Goal: Transaction & Acquisition: Download file/media

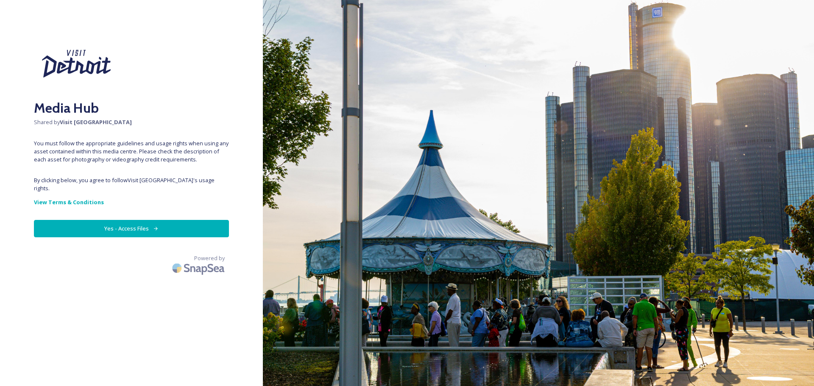
click at [152, 220] on button "Yes - Access Files" at bounding box center [131, 228] width 195 height 17
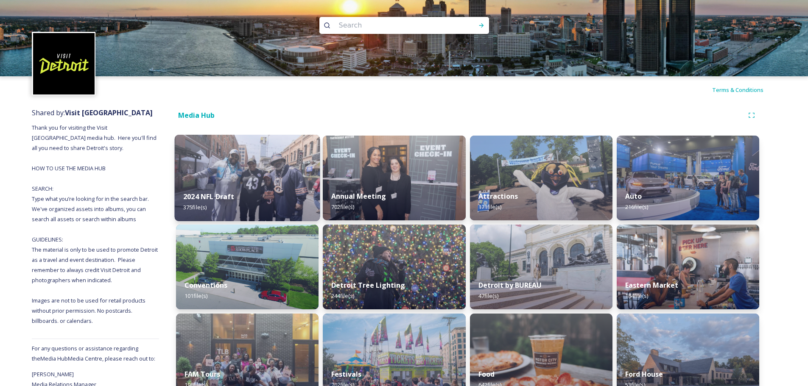
click at [243, 166] on img at bounding box center [247, 178] width 145 height 87
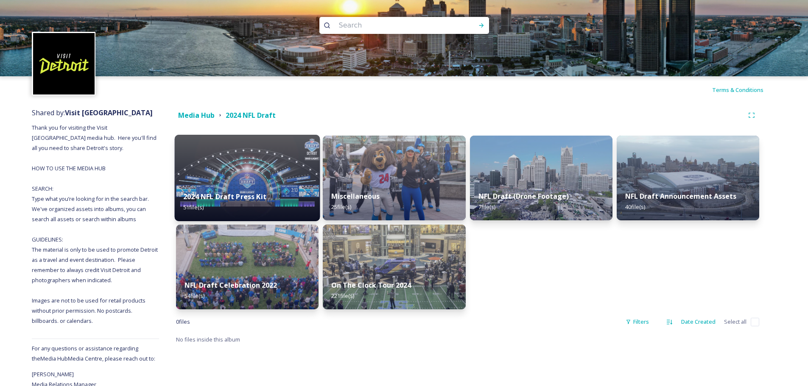
click at [261, 161] on img at bounding box center [247, 178] width 145 height 87
click at [261, 161] on div "Media Hub 2024 NFL Draft 2024 NFL Draft Press Kit 51 file(s) NFL Draft Celebrat…" at bounding box center [467, 261] width 617 height 317
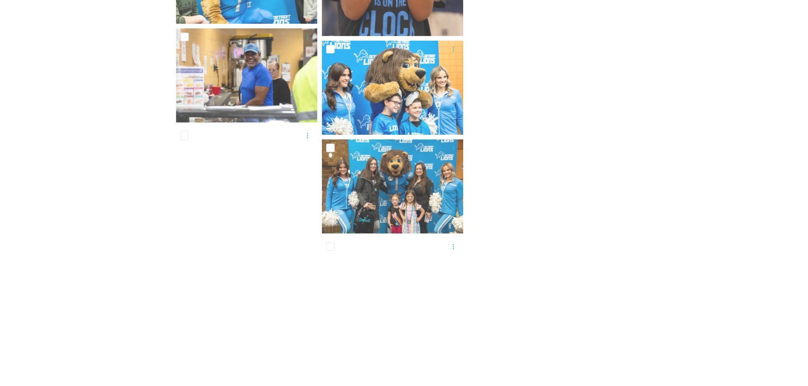
scroll to position [1737, 0]
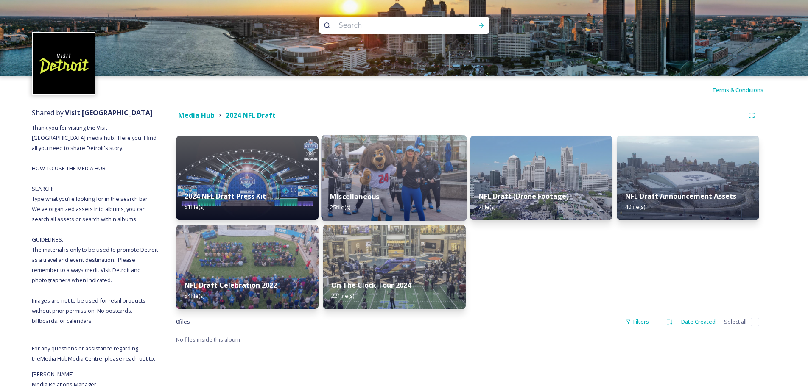
click at [412, 174] on img at bounding box center [394, 178] width 145 height 87
click at [412, 314] on div "0 file s Filters Date Created Select all" at bounding box center [467, 322] width 583 height 17
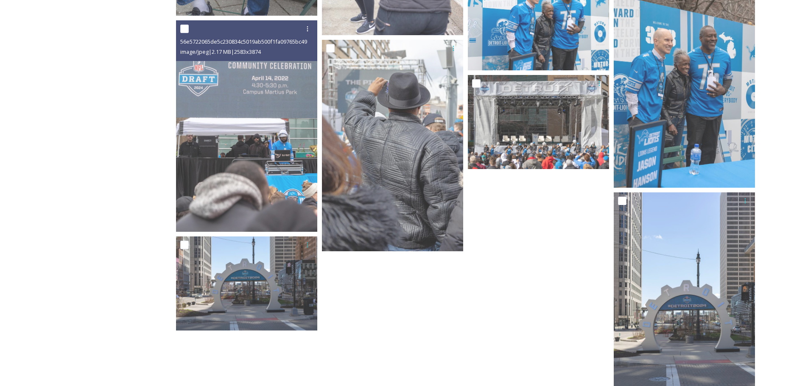
scroll to position [970, 0]
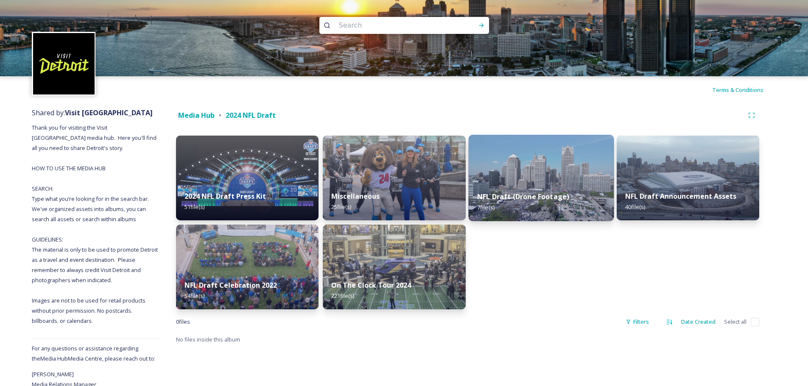
click at [548, 187] on div "NFL Draft (Drone Footage) 7 file(s)" at bounding box center [540, 202] width 145 height 39
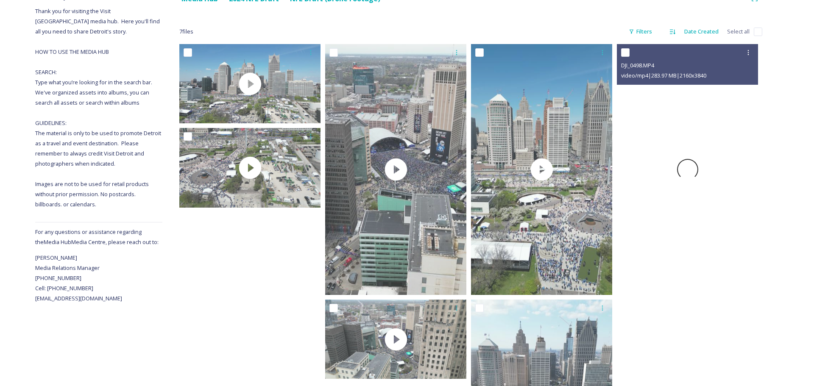
scroll to position [170, 0]
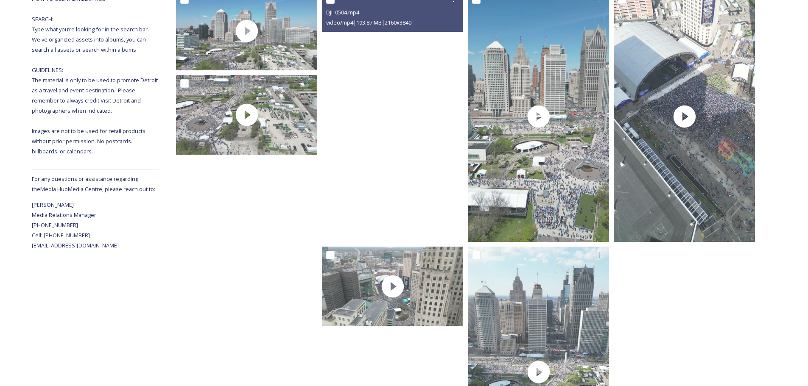
click at [435, 170] on video "DJI_0504.mp4" at bounding box center [392, 116] width 141 height 251
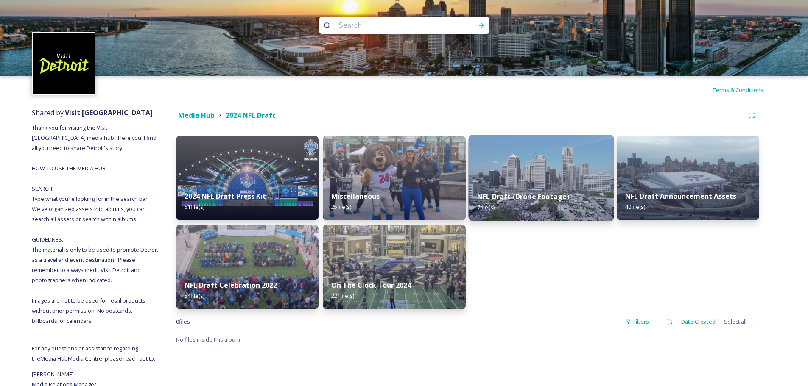
click at [521, 191] on div "NFL Draft (Drone Footage) 7 file(s)" at bounding box center [540, 202] width 145 height 39
click at [521, 191] on div "Media Hub 2024 NFL Draft 2024 NFL Draft Press Kit 51 file(s) NFL Draft Celebrat…" at bounding box center [467, 261] width 617 height 317
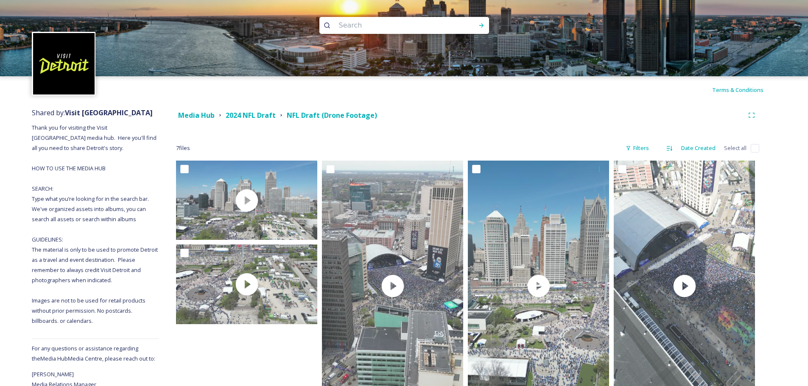
click at [482, 98] on div "Terms & Conditions" at bounding box center [404, 89] width 808 height 27
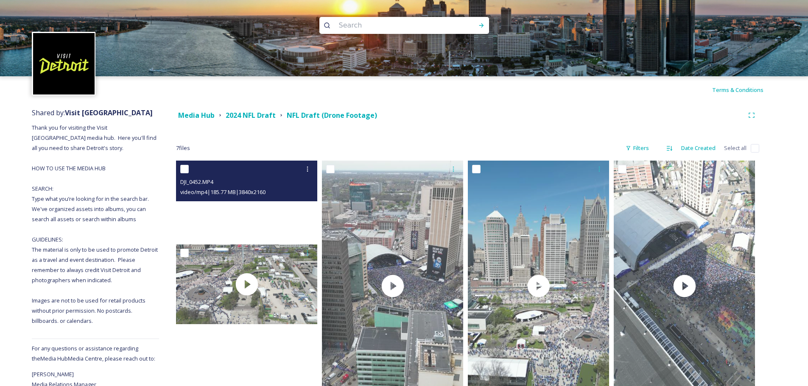
click at [263, 216] on video "DJI_0452.MP4" at bounding box center [246, 200] width 141 height 79
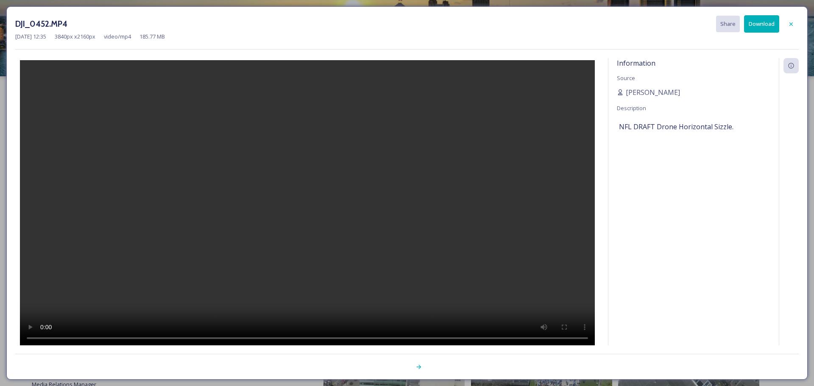
click at [263, 216] on video at bounding box center [307, 204] width 575 height 288
click at [795, 21] on div at bounding box center [791, 24] width 15 height 15
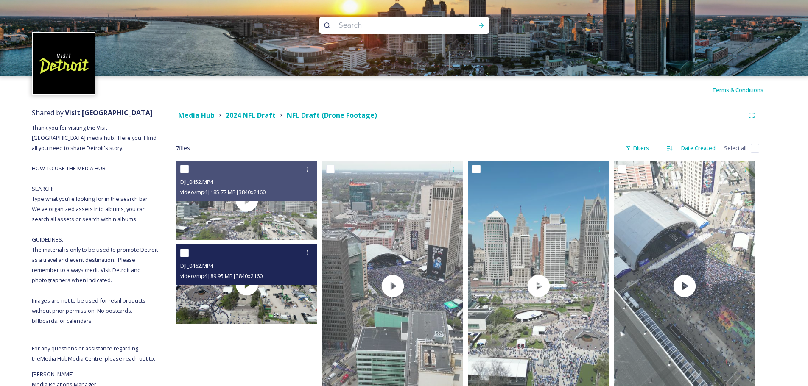
click at [283, 271] on div "video/mp4 | 89.95 MB | 3840 x 2160" at bounding box center [247, 276] width 135 height 10
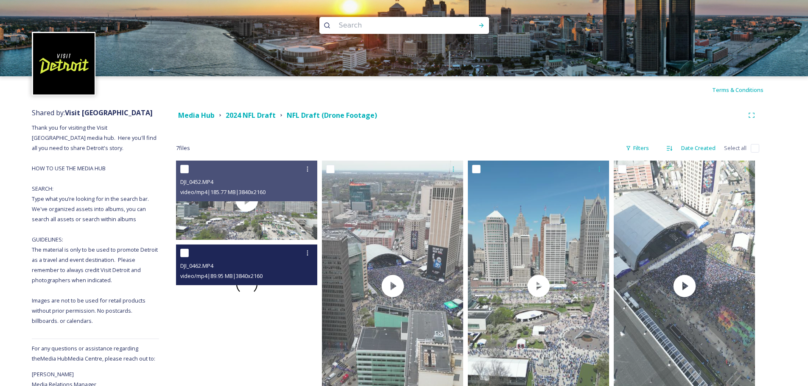
click at [279, 300] on div at bounding box center [246, 284] width 141 height 79
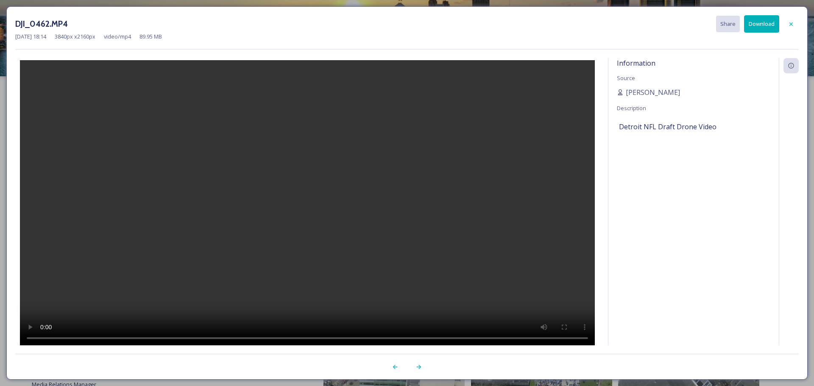
click at [279, 300] on video at bounding box center [307, 204] width 575 height 288
click at [798, 24] on div at bounding box center [791, 24] width 15 height 15
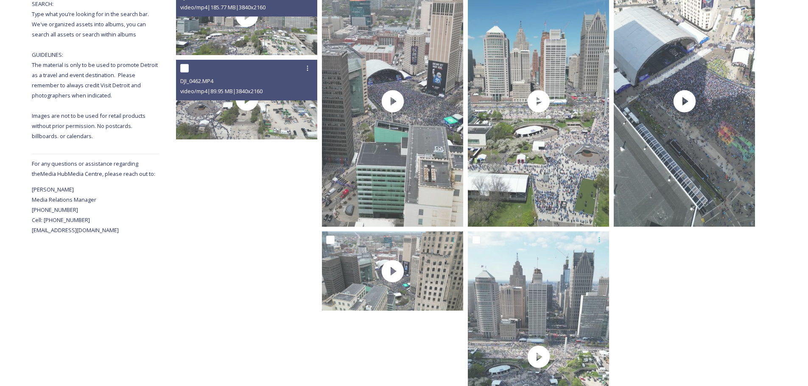
scroll to position [255, 0]
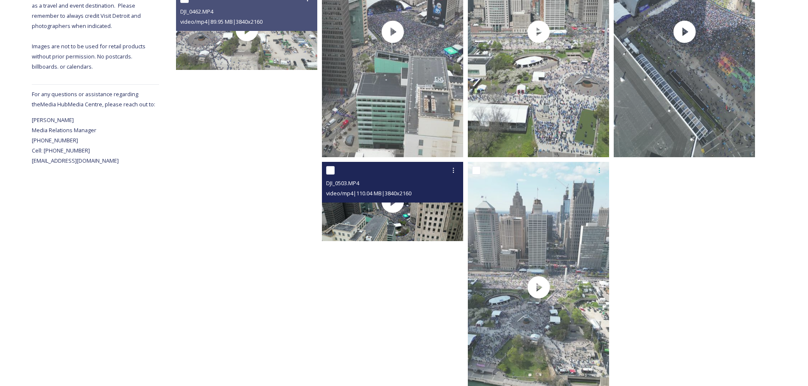
click at [432, 190] on div "video/mp4 | 110.04 MB | 3840 x 2160" at bounding box center [393, 193] width 135 height 10
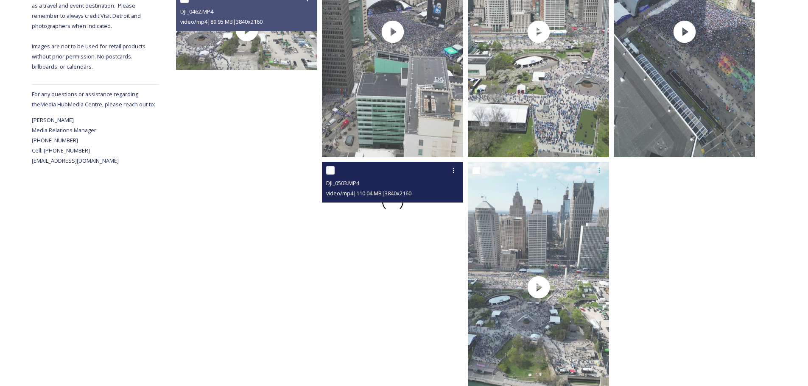
click at [418, 223] on div at bounding box center [392, 201] width 141 height 79
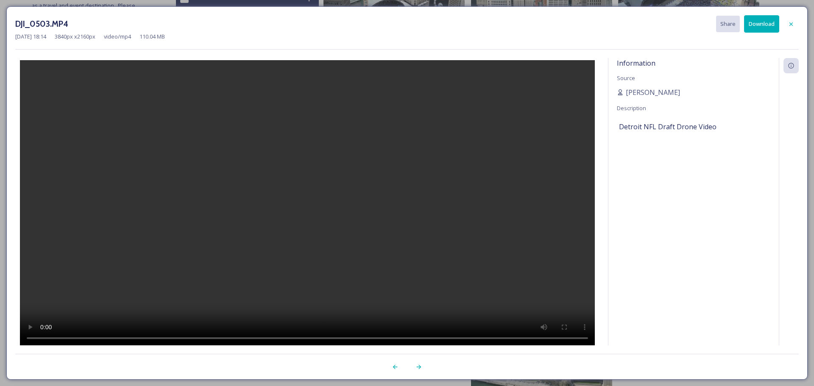
click at [758, 24] on button "Download" at bounding box center [761, 23] width 35 height 17
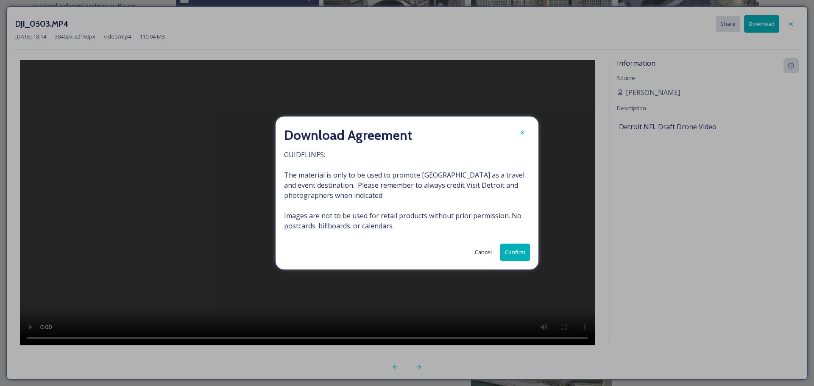
click at [515, 254] on button "Confirm" at bounding box center [516, 252] width 30 height 17
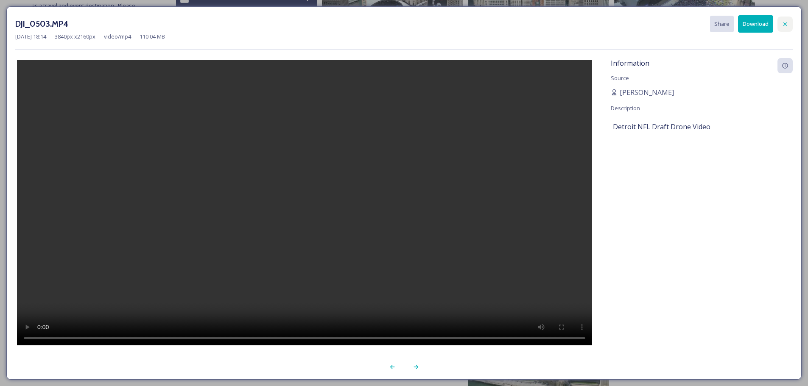
click at [784, 22] on icon at bounding box center [785, 24] width 7 height 7
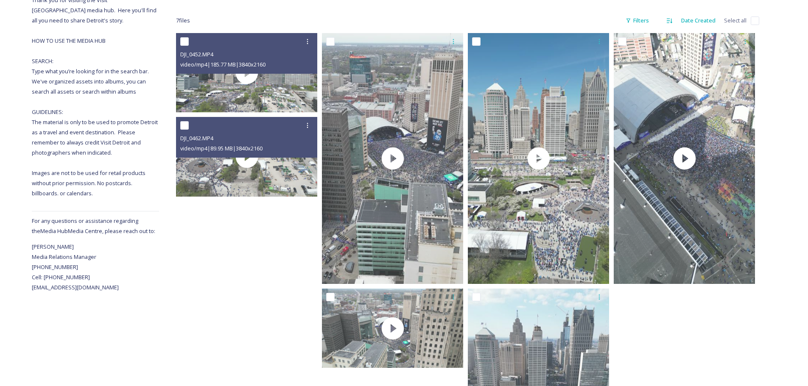
scroll to position [127, 0]
